Goal: Book appointment/travel/reservation

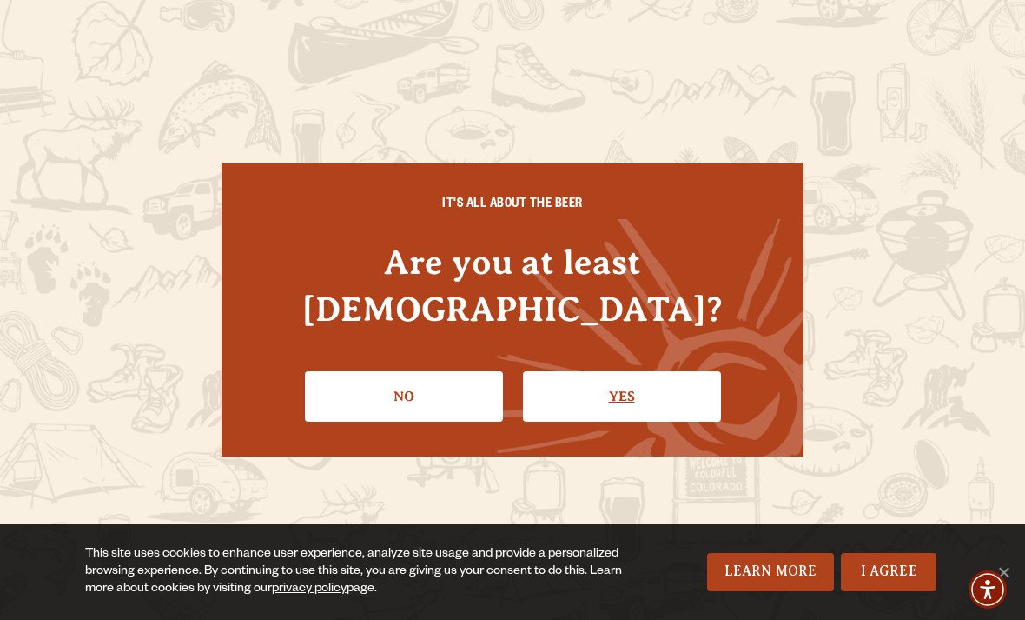
click at [628, 380] on link "Yes" at bounding box center [622, 396] width 198 height 50
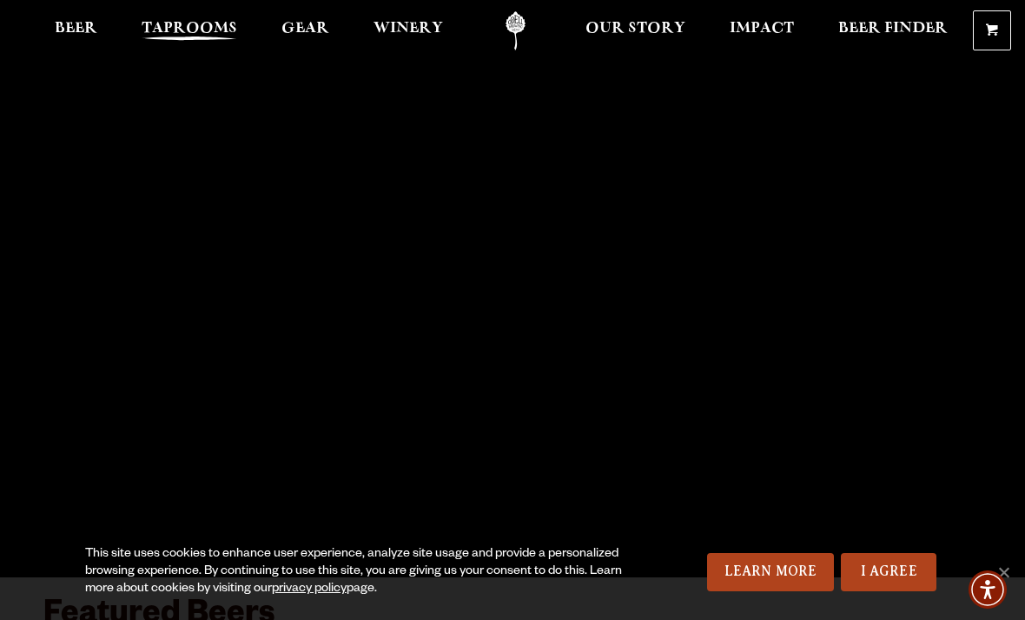
click at [216, 25] on span "Taprooms" at bounding box center [190, 29] width 96 height 14
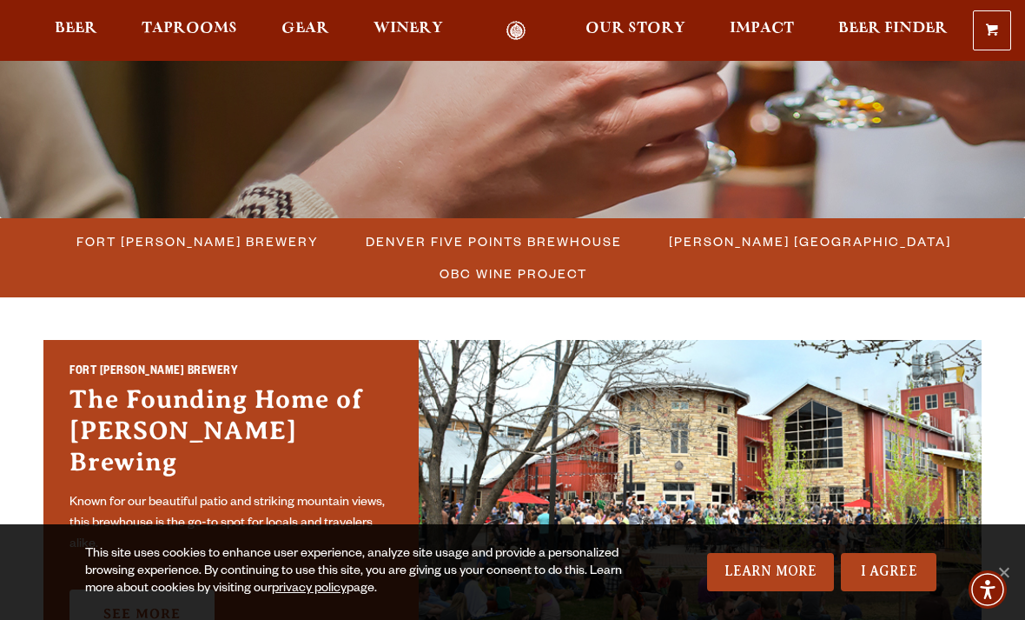
scroll to position [351, 0]
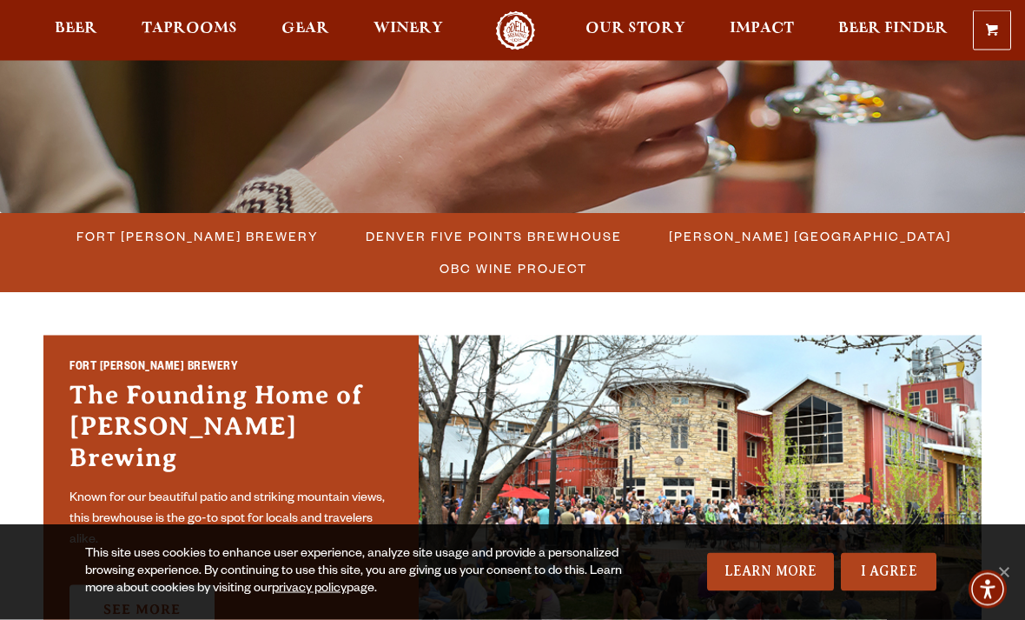
click at [922, 484] on img at bounding box center [700, 496] width 563 height 322
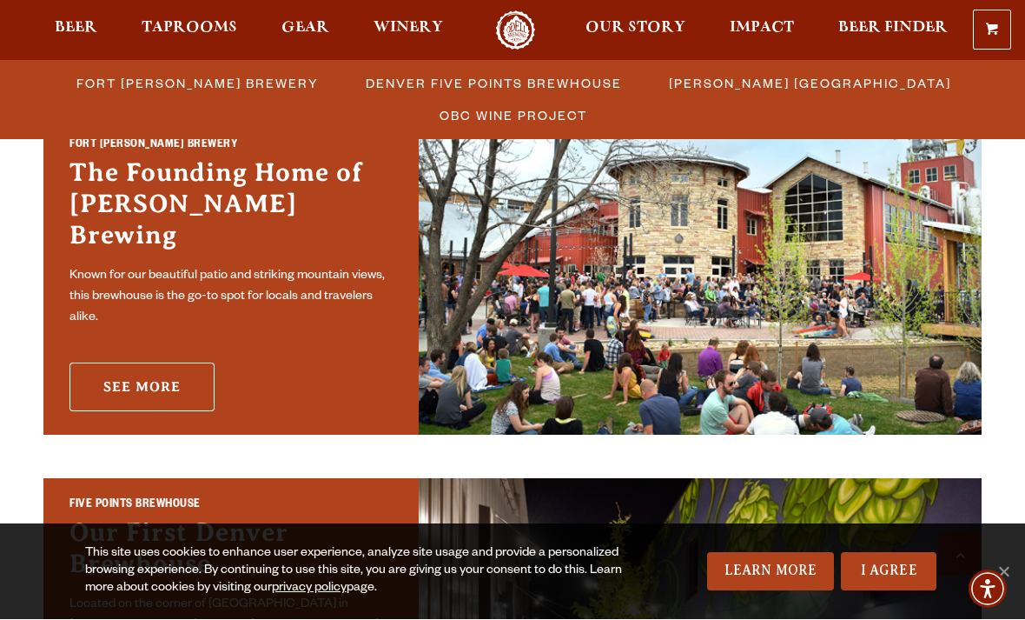
scroll to position [574, 0]
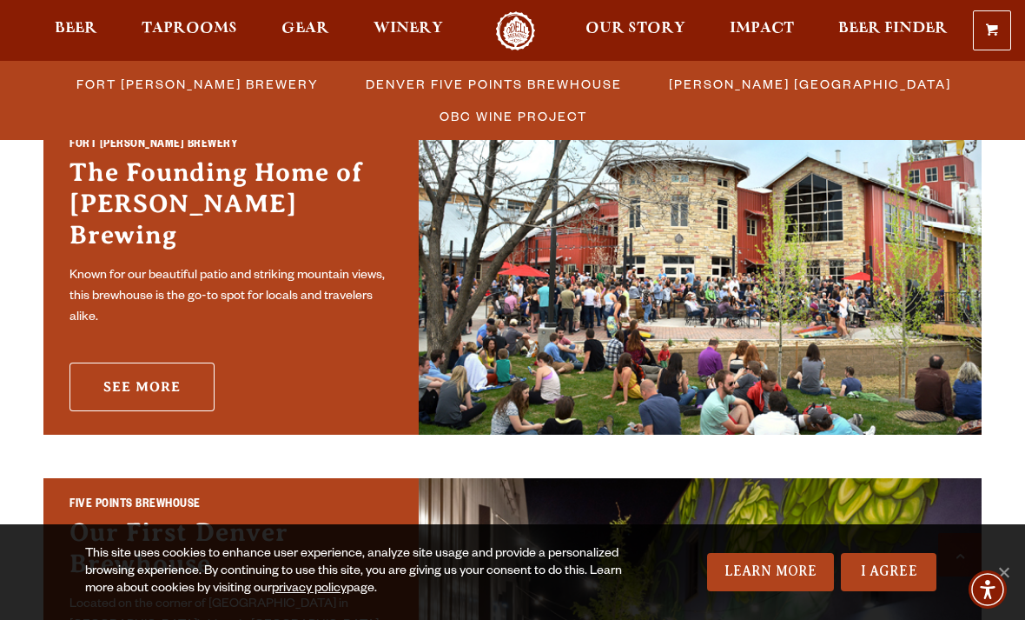
click at [153, 366] on link "See More" at bounding box center [142, 386] width 145 height 49
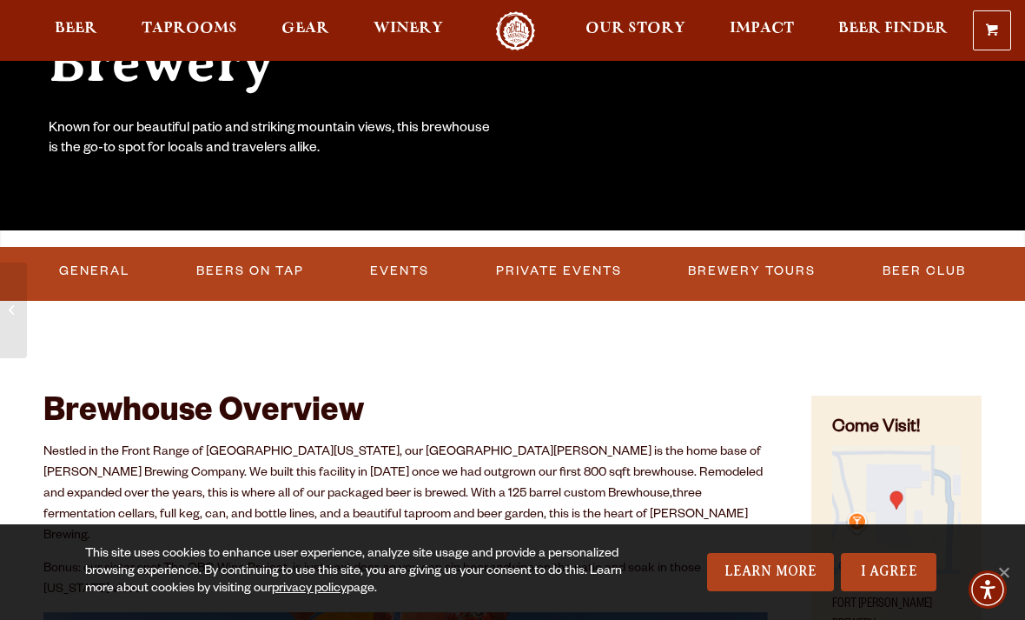
scroll to position [354, 0]
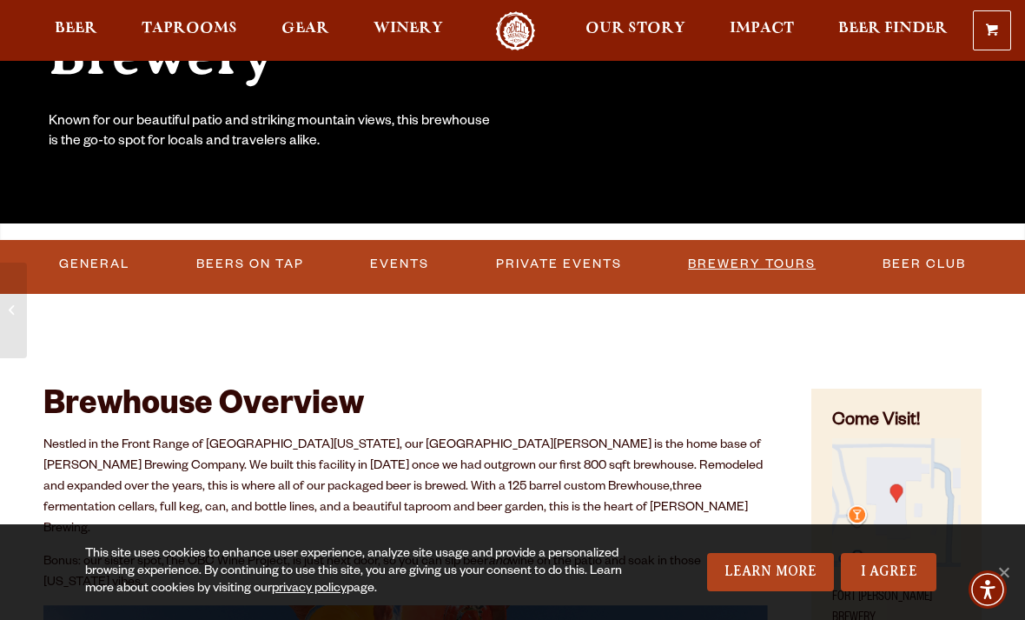
click at [777, 268] on link "Brewery Tours" at bounding box center [752, 264] width 142 height 40
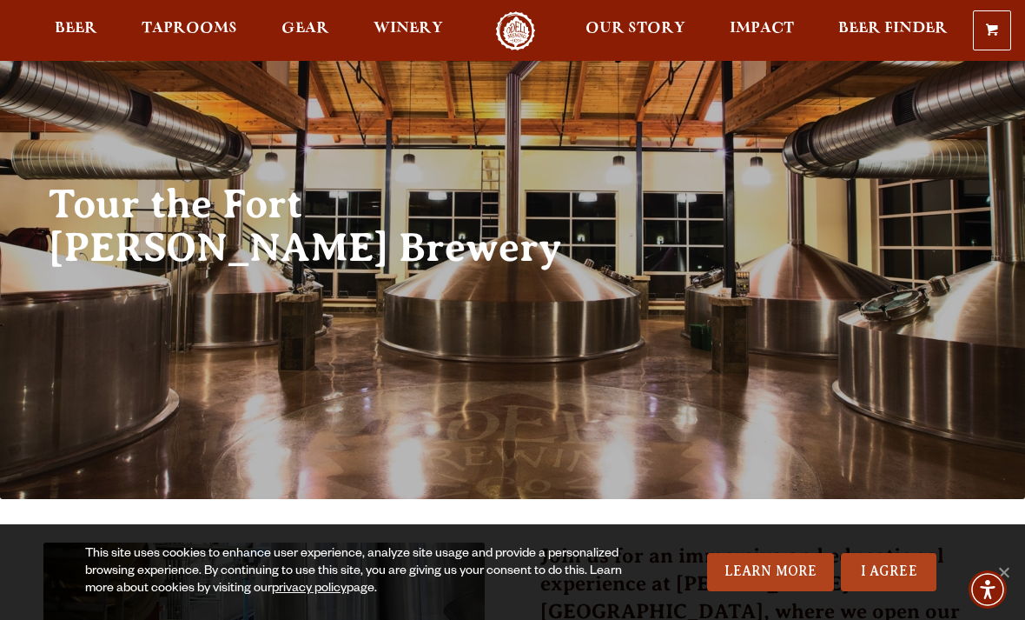
scroll to position [64, 0]
